Goal: Task Accomplishment & Management: Manage account settings

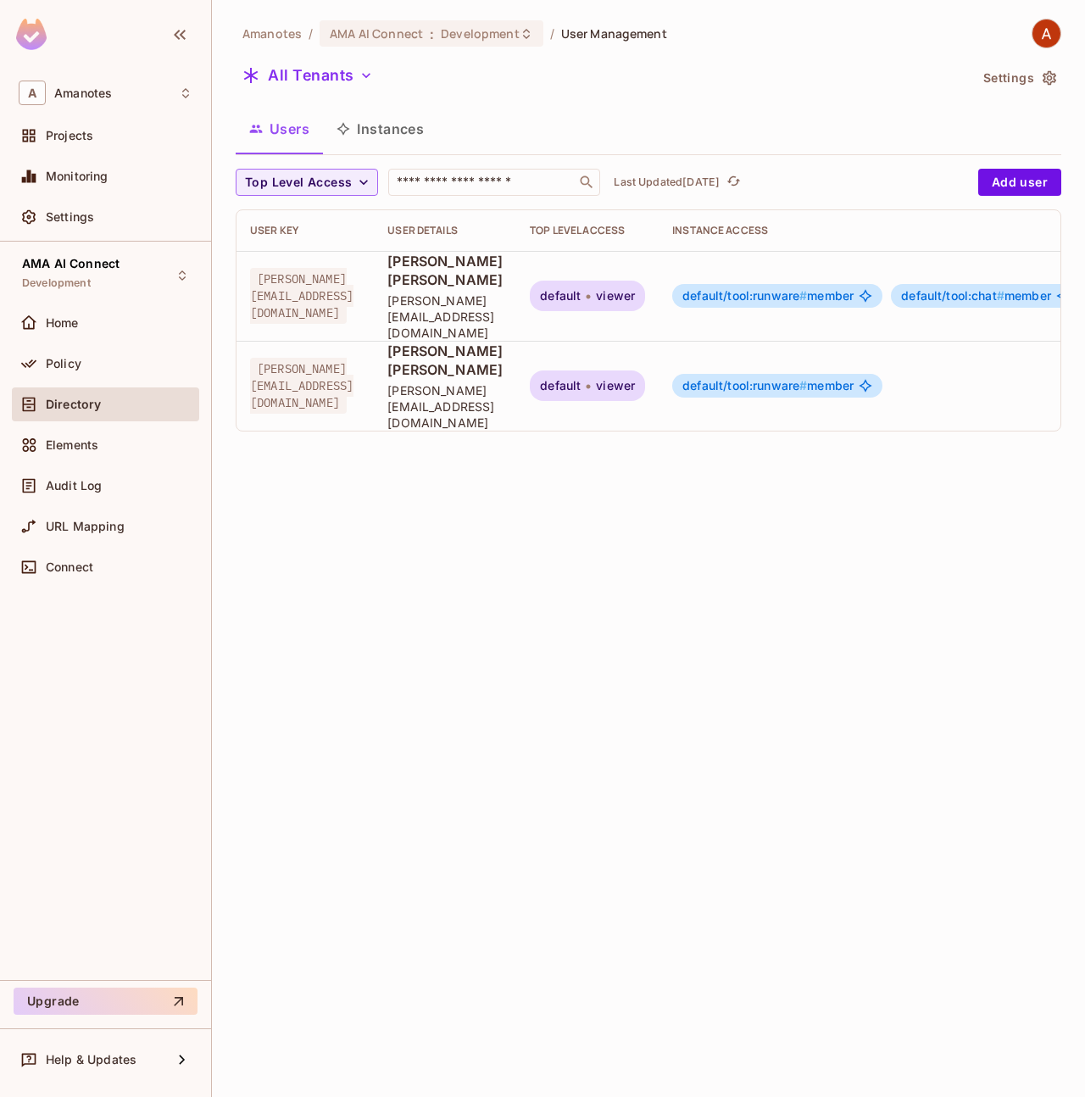
click at [387, 342] on span "[PERSON_NAME] [PERSON_NAME]" at bounding box center [444, 360] width 115 height 37
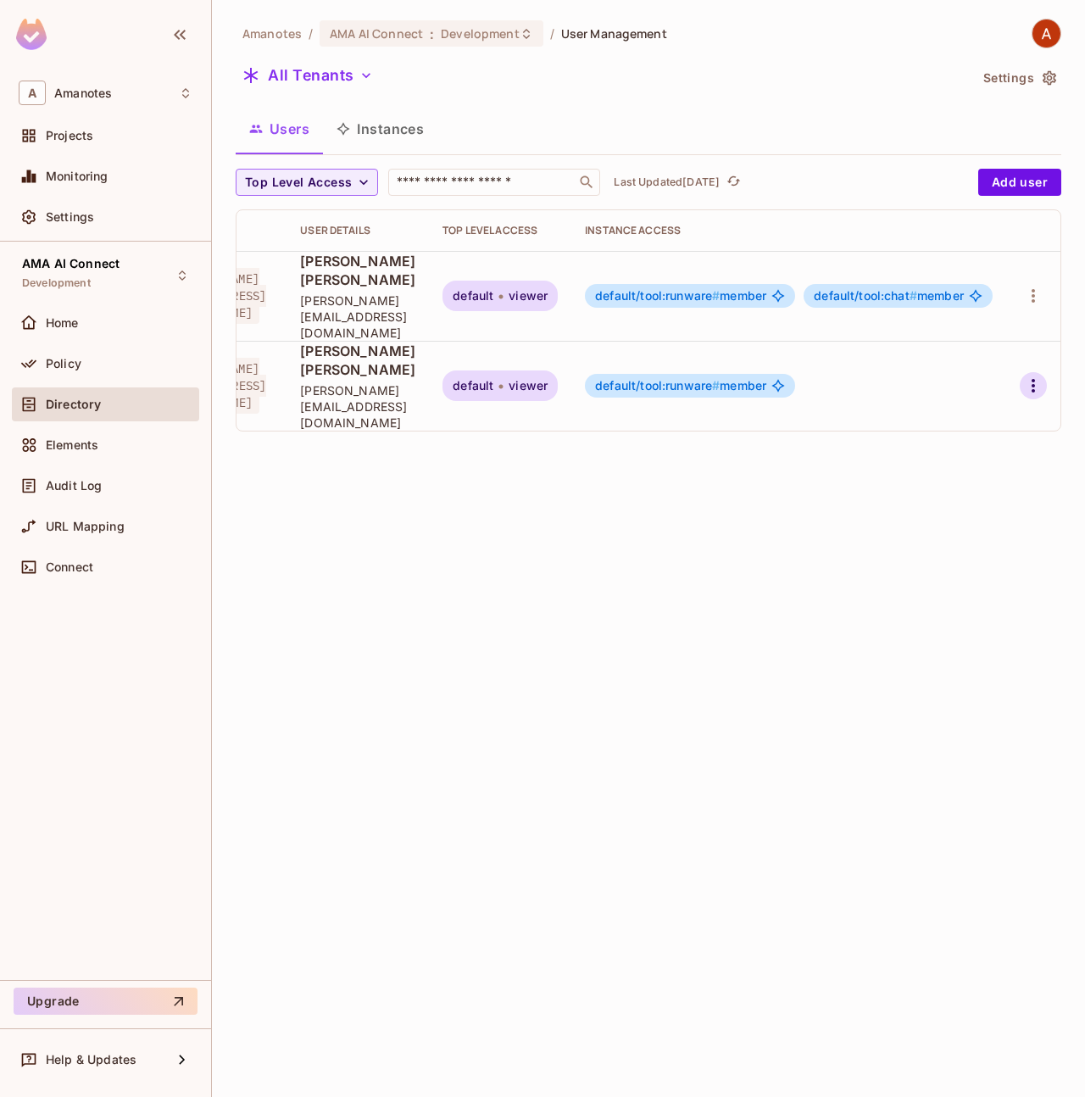
click at [1034, 376] on icon "button" at bounding box center [1033, 386] width 20 height 20
click at [725, 626] on div at bounding box center [542, 548] width 1085 height 1097
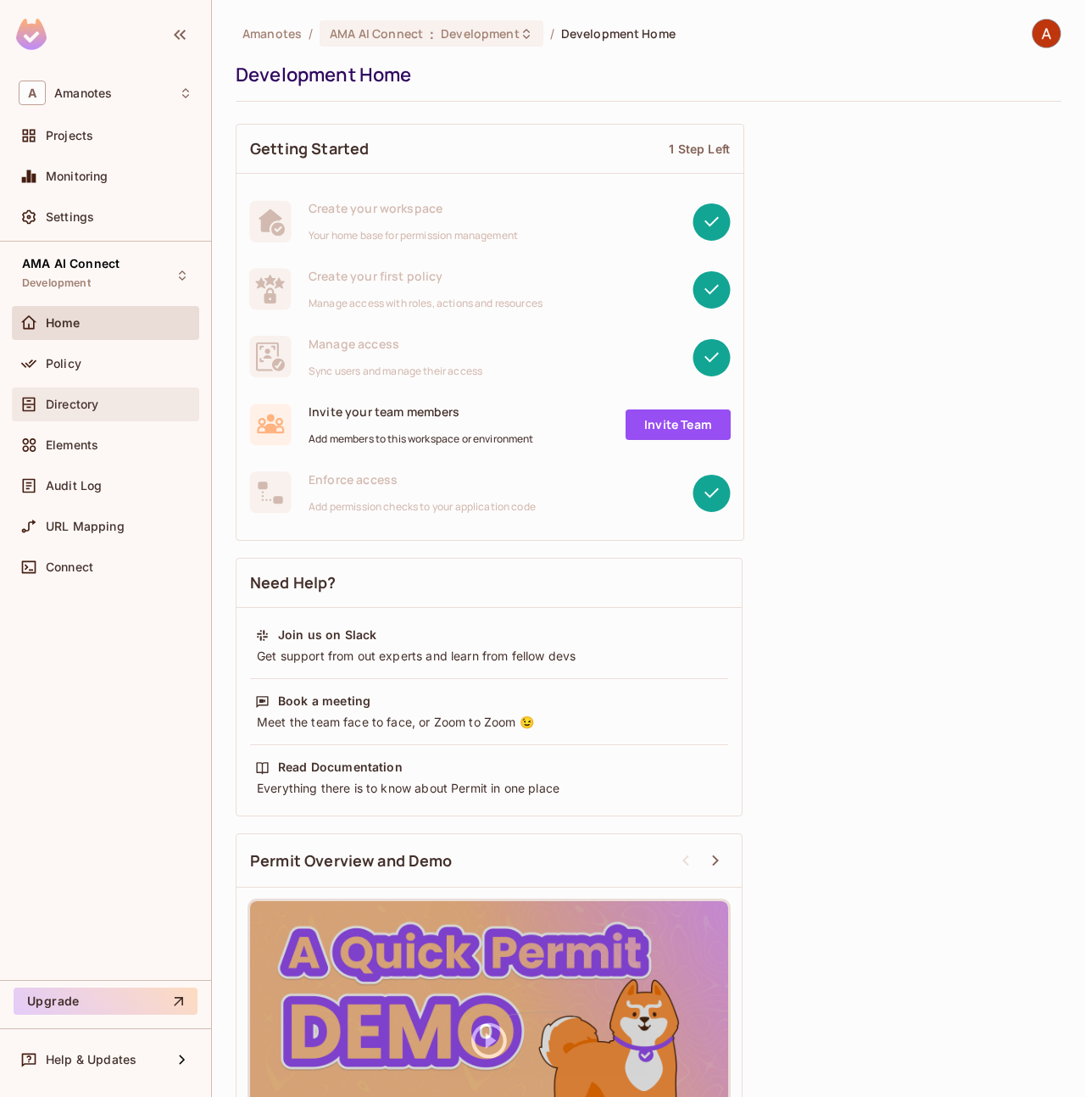
click at [113, 415] on div "Directory" at bounding box center [105, 404] width 187 height 34
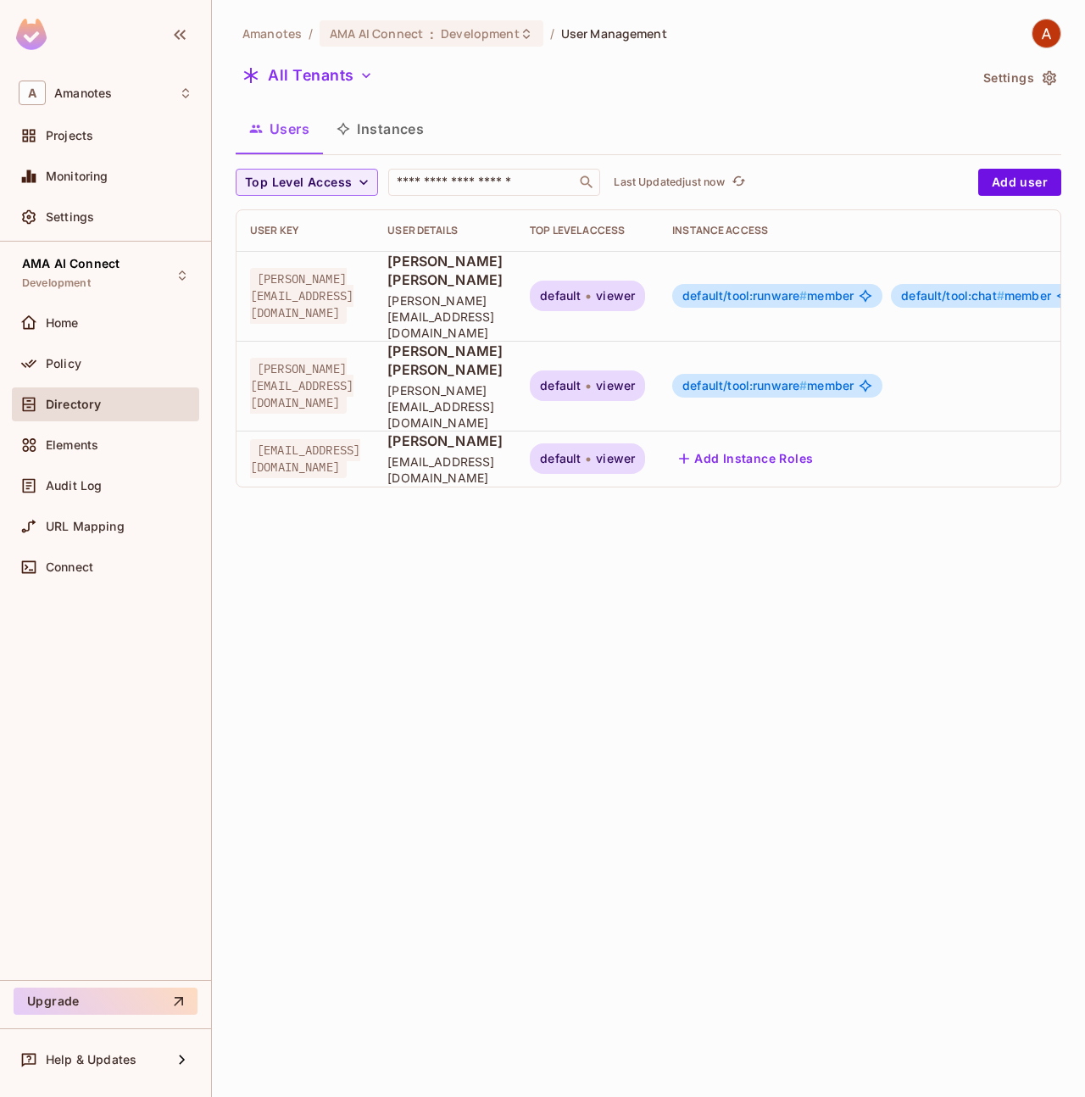
click at [353, 358] on span "[PERSON_NAME][EMAIL_ADDRESS][DOMAIN_NAME]" at bounding box center [301, 386] width 103 height 56
click at [347, 358] on span "[PERSON_NAME][EMAIL_ADDRESS][DOMAIN_NAME]" at bounding box center [301, 386] width 103 height 56
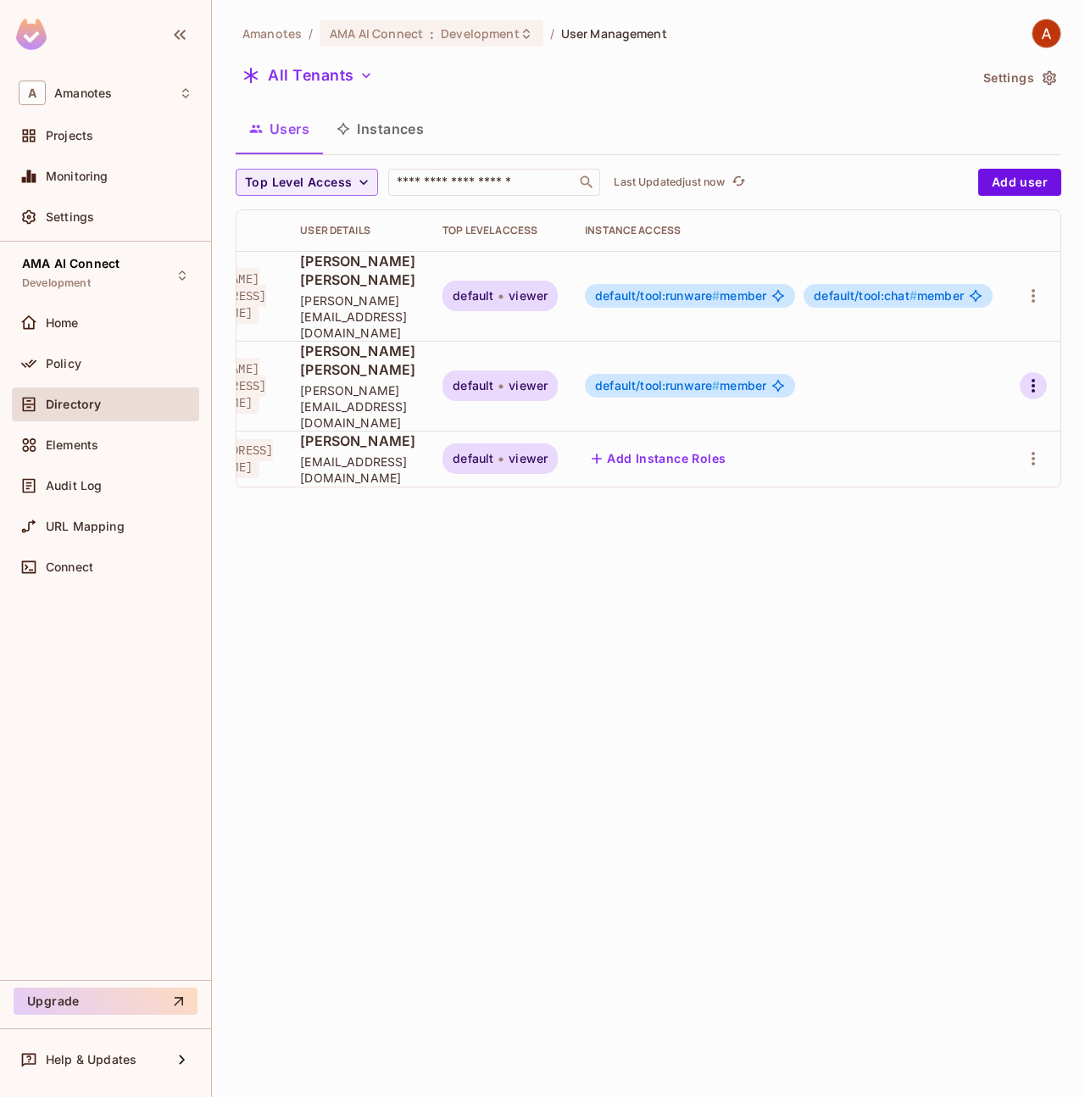
click at [1031, 376] on icon "button" at bounding box center [1033, 386] width 20 height 20
click at [978, 386] on li "Edit" at bounding box center [956, 374] width 158 height 37
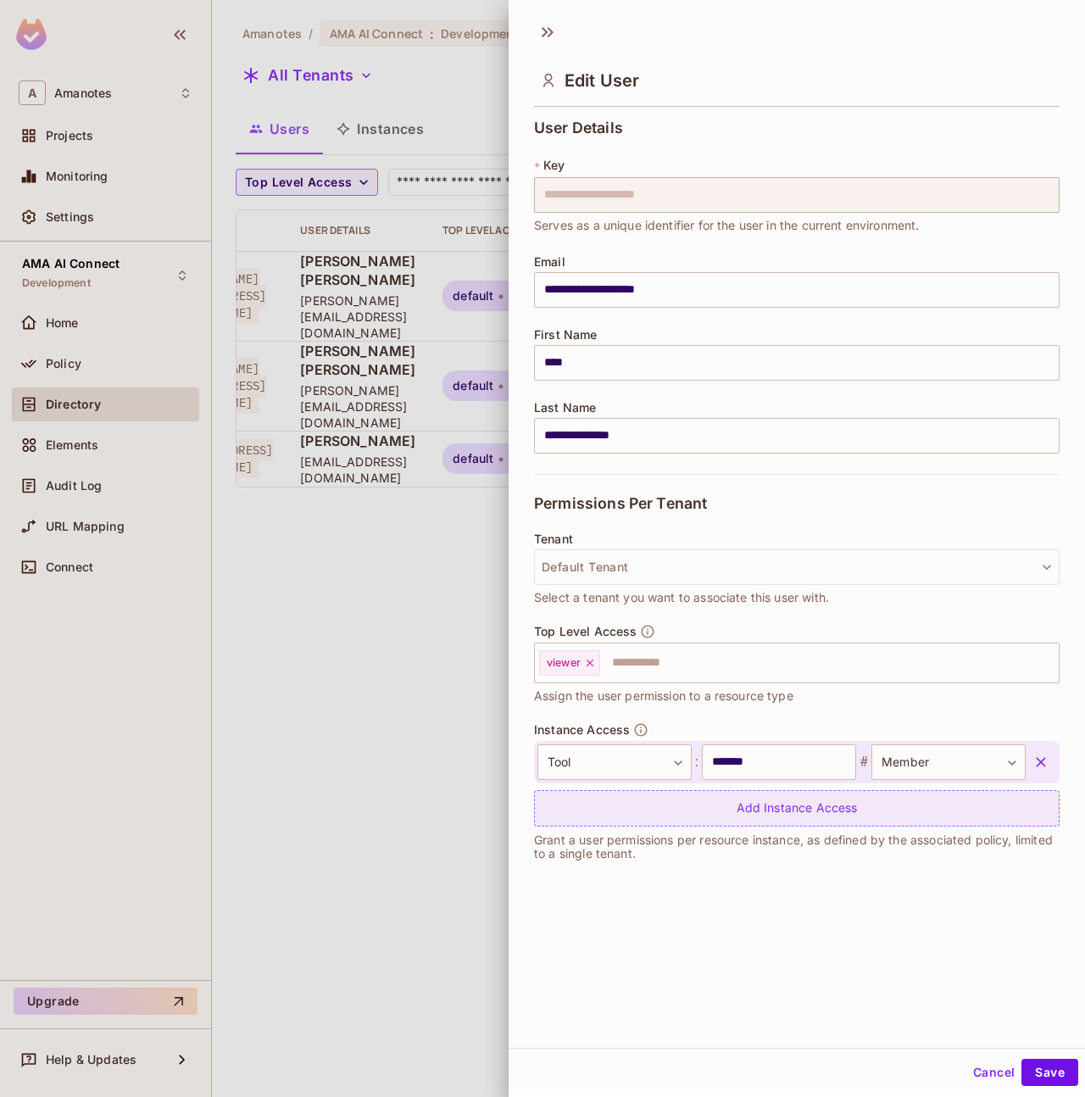
click at [702, 799] on div "Add Instance Access" at bounding box center [797, 808] width 526 height 36
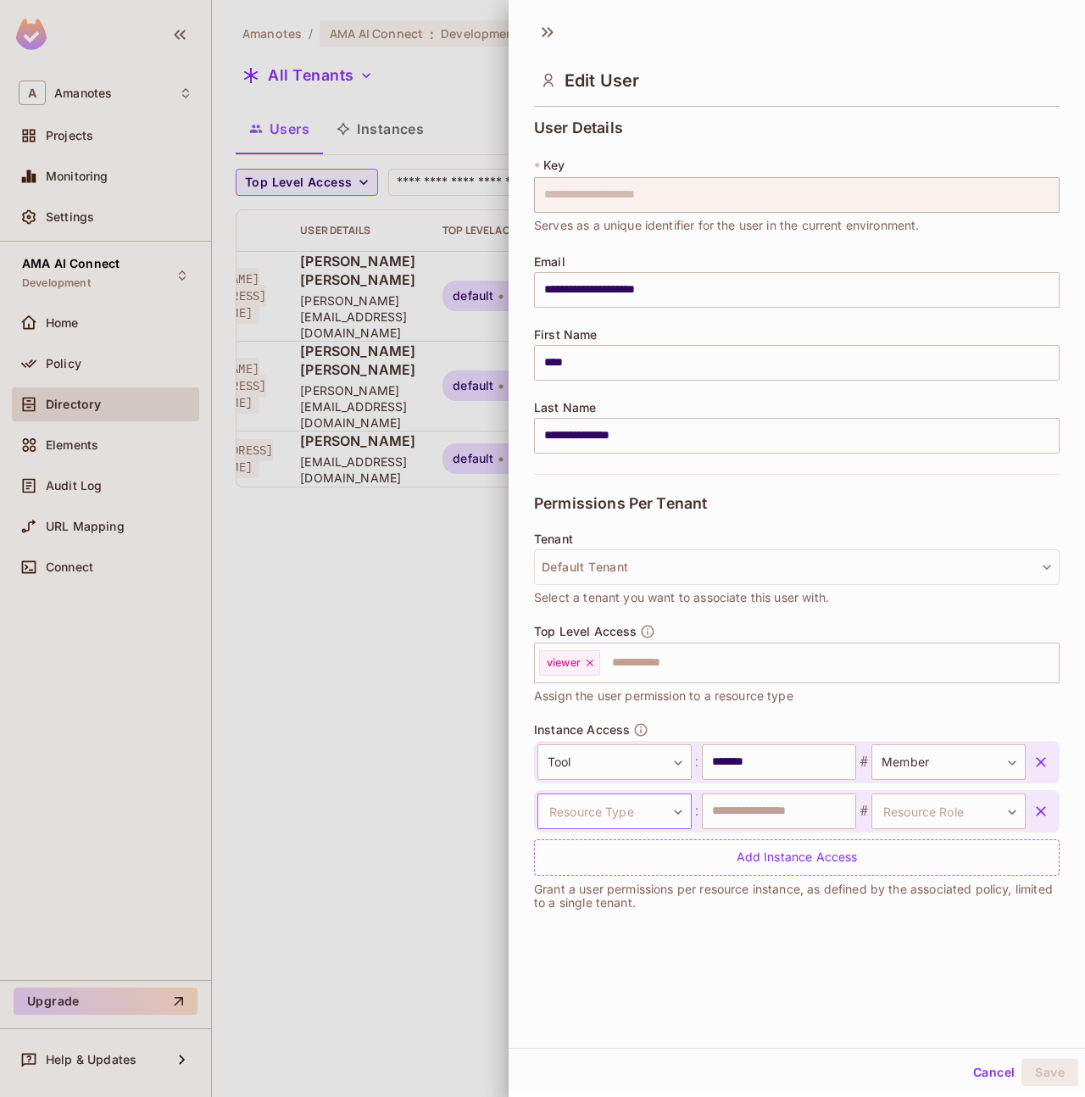
click at [654, 803] on body "**********" at bounding box center [542, 548] width 1085 height 1097
click at [589, 901] on li "Tool" at bounding box center [607, 892] width 156 height 31
click at [800, 807] on input "text" at bounding box center [779, 811] width 154 height 36
type input "****"
click at [871, 809] on body "**********" at bounding box center [542, 548] width 1085 height 1097
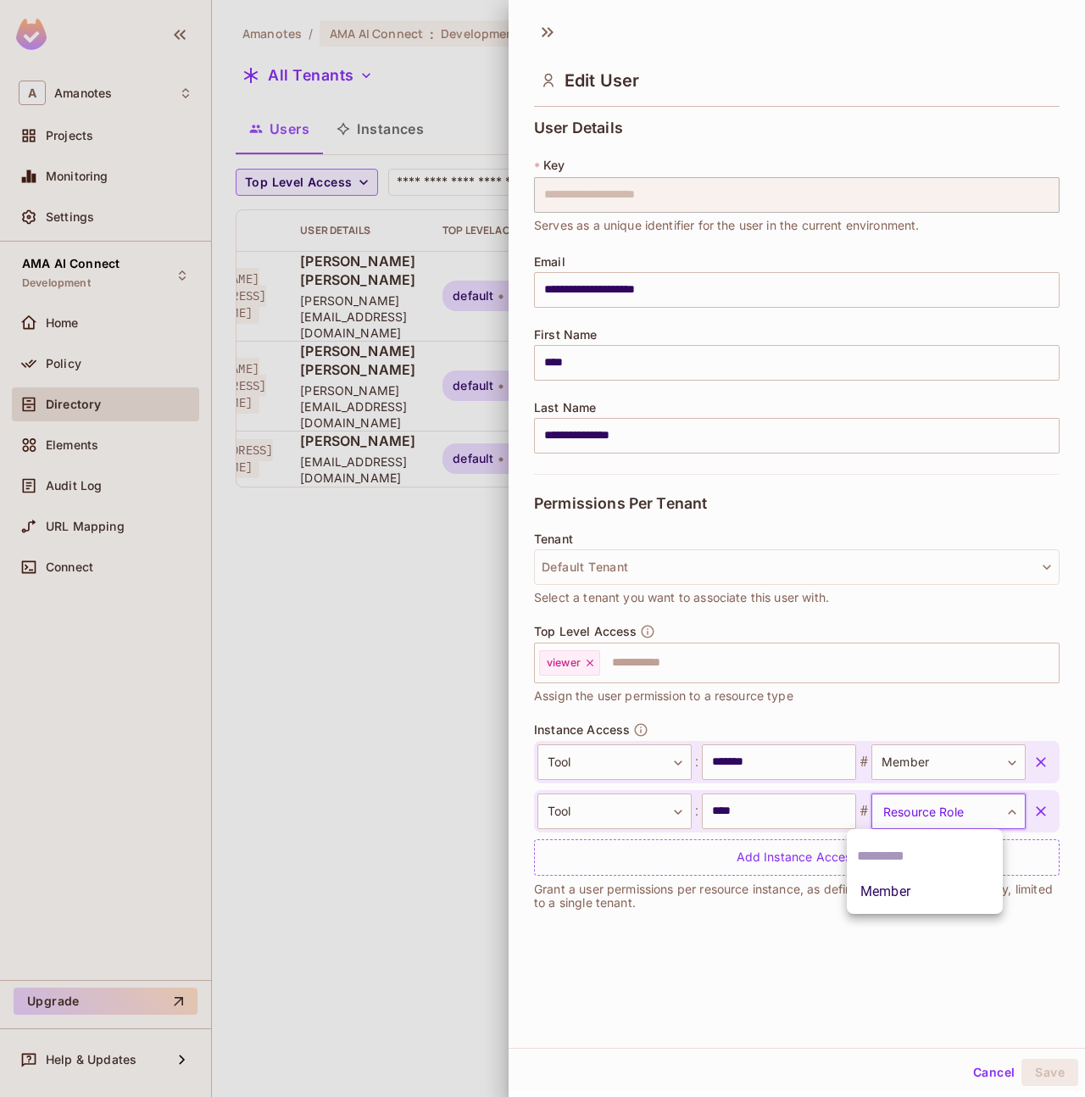
click at [890, 886] on li "Member" at bounding box center [925, 892] width 156 height 31
click at [1033, 1066] on button "Save" at bounding box center [1049, 1072] width 57 height 27
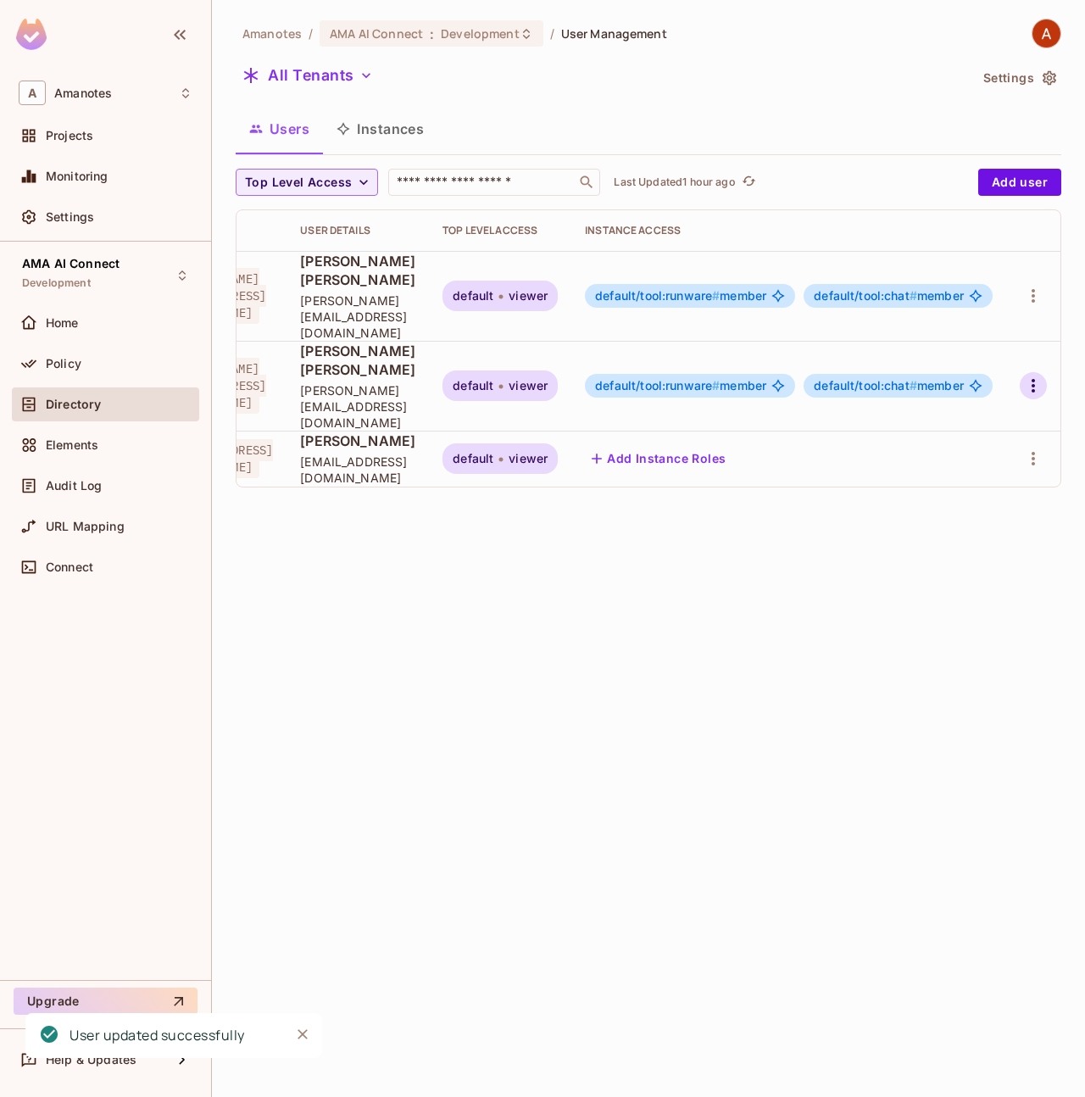
click at [1036, 376] on icon "button" at bounding box center [1033, 386] width 20 height 20
click at [992, 381] on li "Edit" at bounding box center [956, 374] width 158 height 37
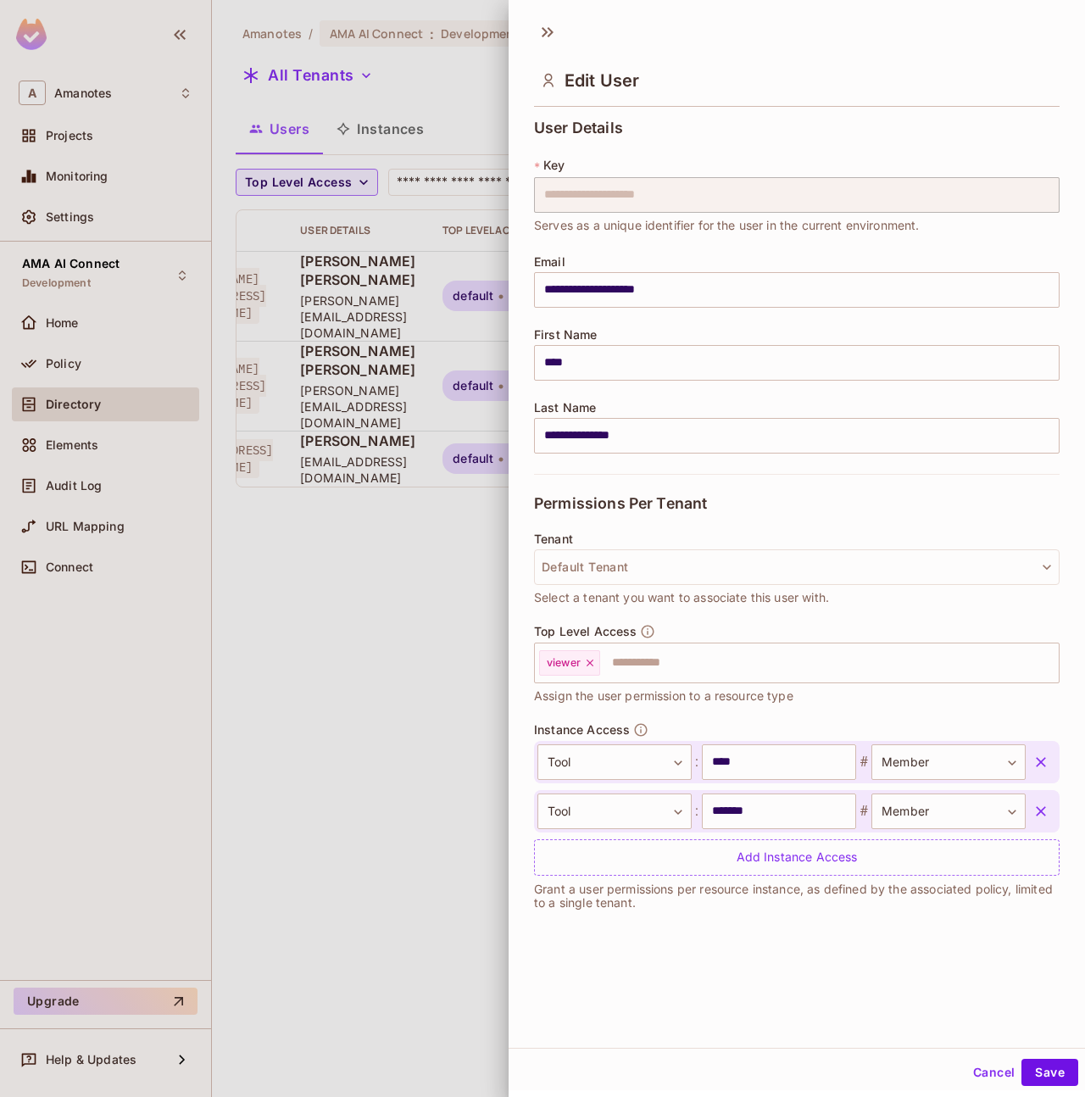
click at [1036, 765] on icon "button" at bounding box center [1041, 762] width 10 height 10
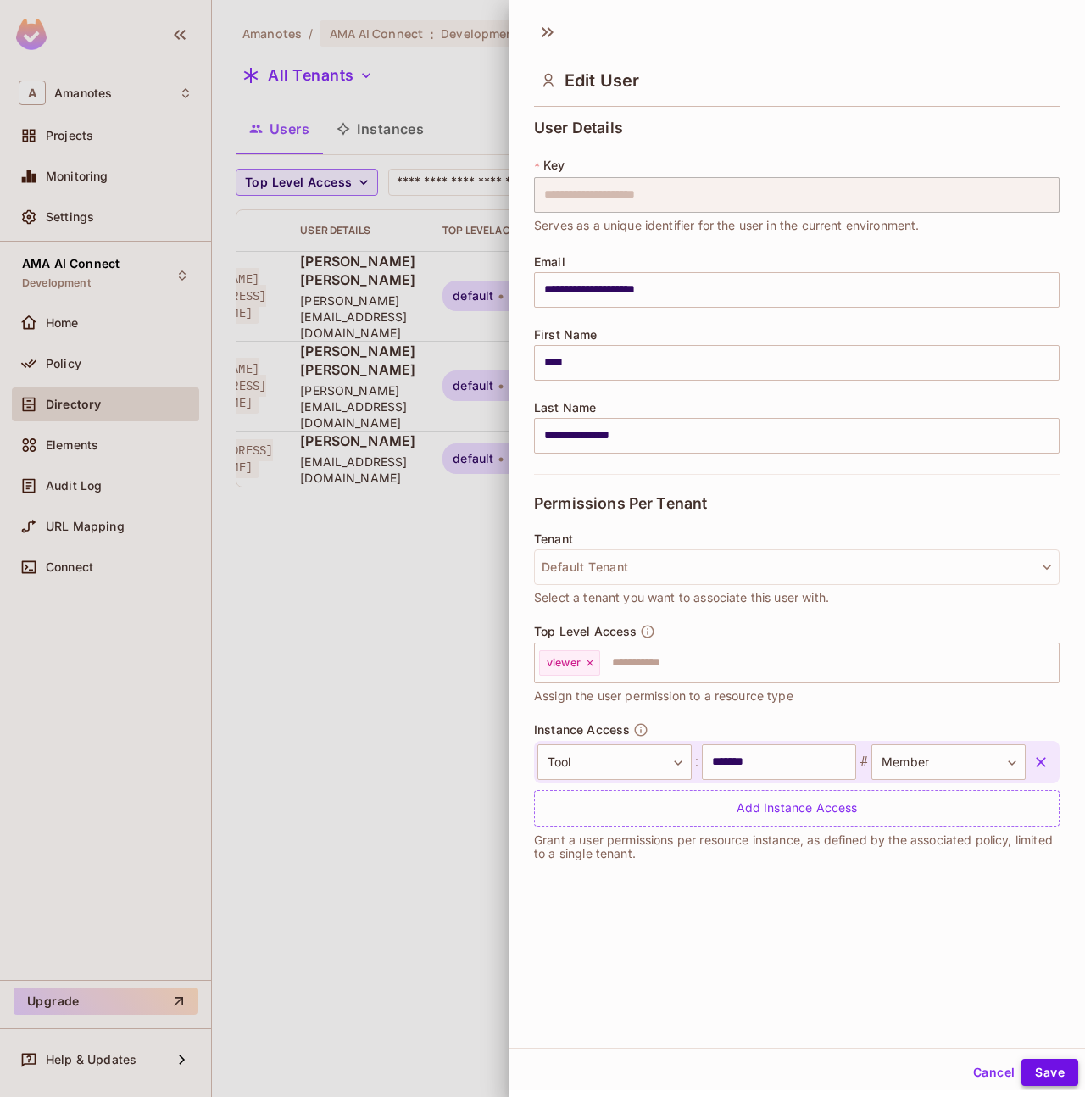
click at [1036, 1077] on button "Save" at bounding box center [1049, 1072] width 57 height 27
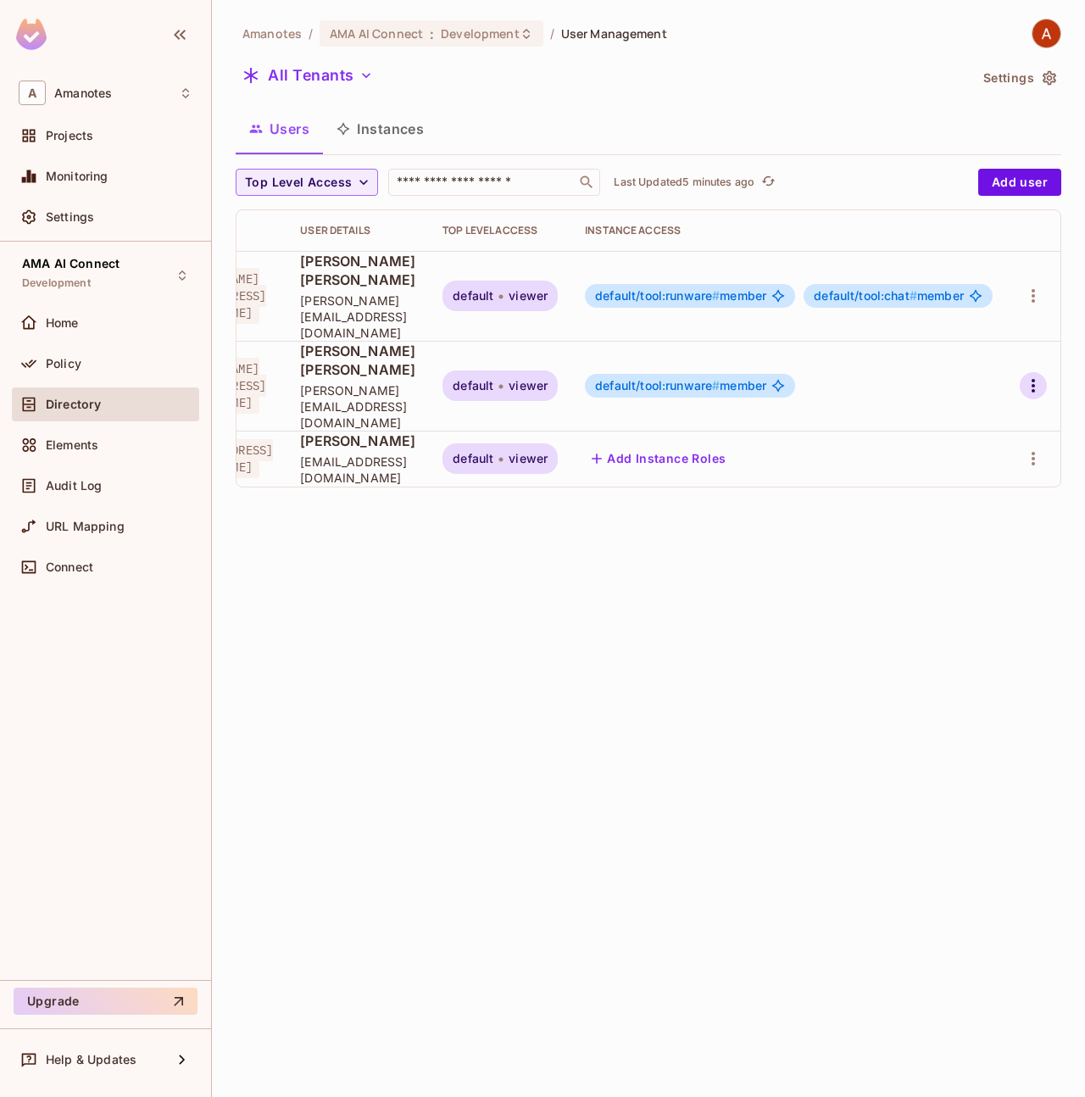
click at [1036, 376] on icon "button" at bounding box center [1033, 386] width 20 height 20
click at [950, 370] on span "Edit" at bounding box center [935, 374] width 33 height 27
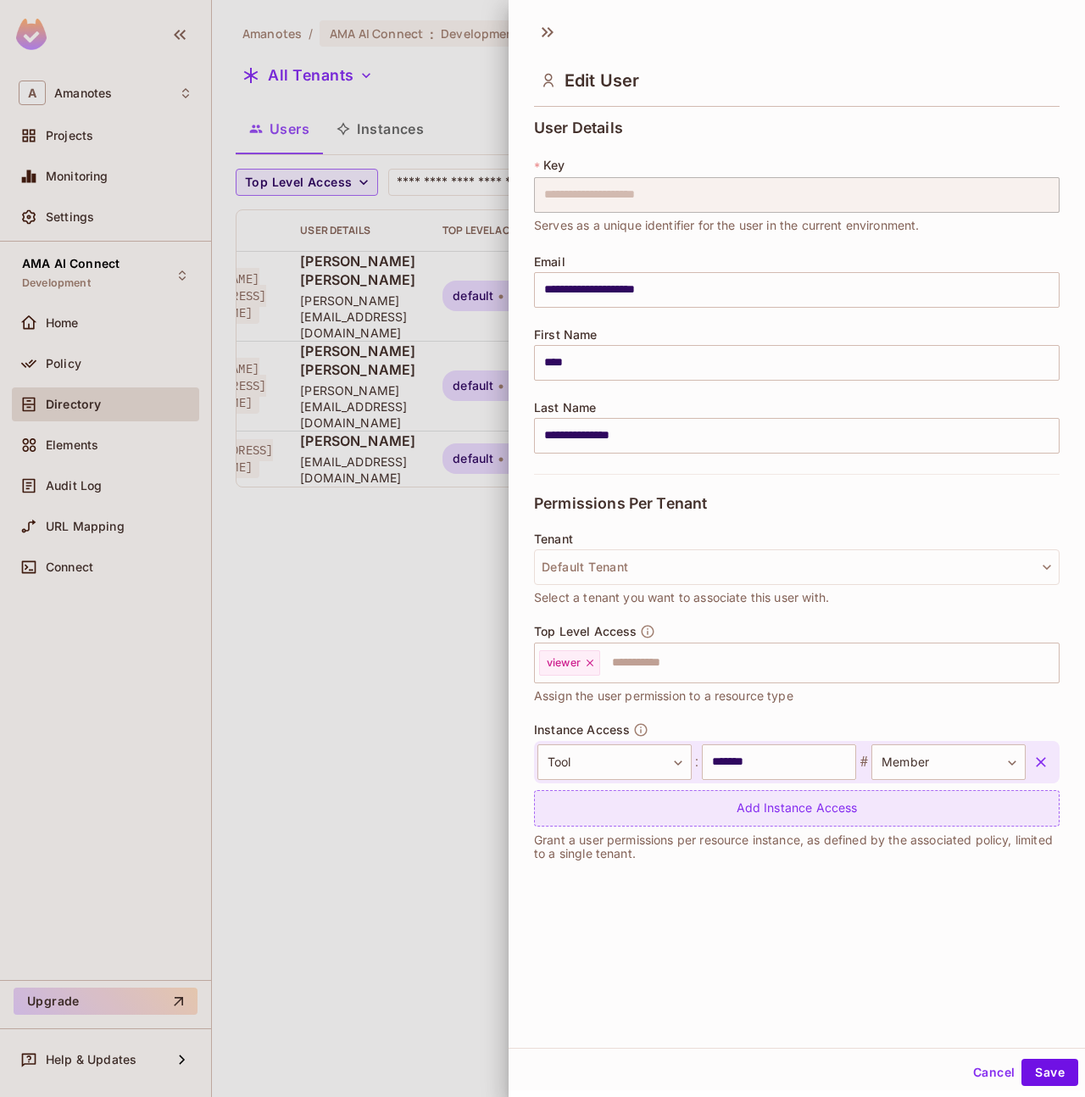
click at [763, 815] on div "Add Instance Access" at bounding box center [797, 808] width 526 height 36
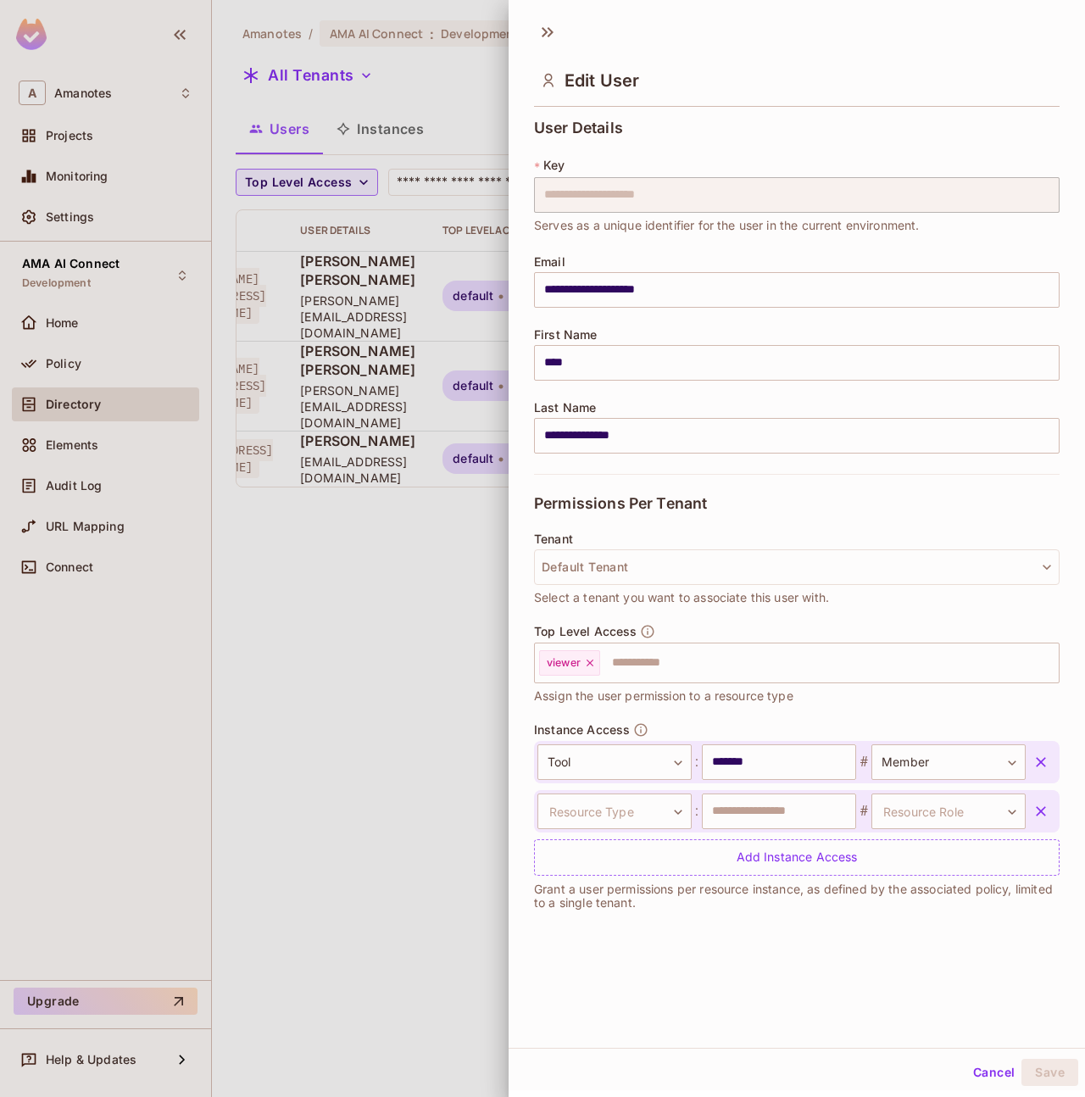
click at [640, 829] on div "Resource Type ​ Resource Type : ​ # Resource Role ​ Resource Role" at bounding box center [797, 811] width 526 height 42
click at [643, 826] on body "**********" at bounding box center [542, 548] width 1085 height 1097
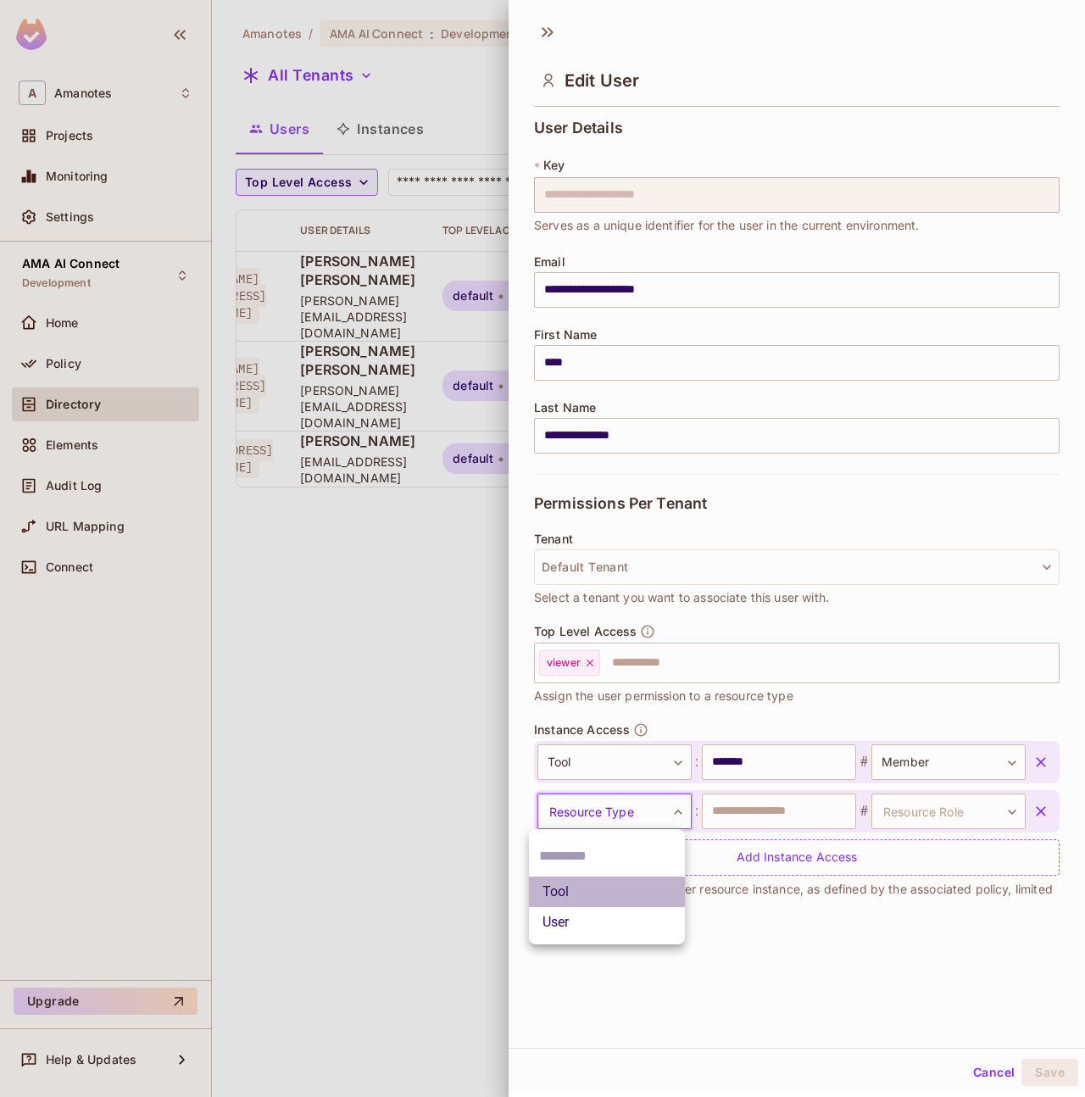
click at [583, 895] on li "Tool" at bounding box center [607, 892] width 156 height 31
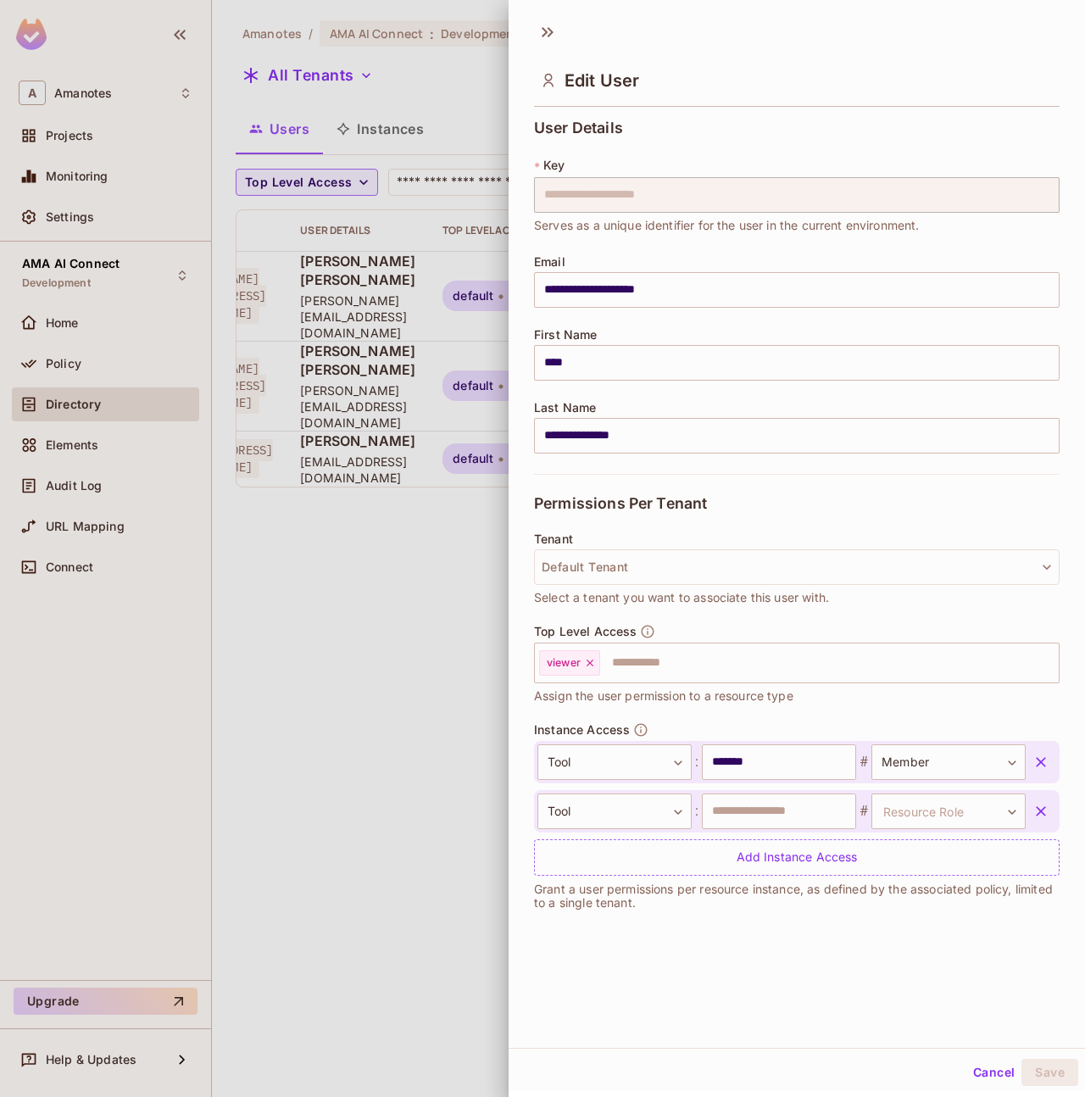
click at [710, 834] on div "Tool **** ​ : ******* ​ # Member ****** ​ Tool **** ​ : ​ # Resource Role ​ Res…" at bounding box center [797, 808] width 526 height 135
click at [734, 822] on input "text" at bounding box center [779, 811] width 154 height 36
type input "****"
click at [892, 880] on li "Member" at bounding box center [925, 892] width 156 height 31
click at [1024, 1060] on button "Save" at bounding box center [1049, 1072] width 57 height 27
